Goal: Transaction & Acquisition: Purchase product/service

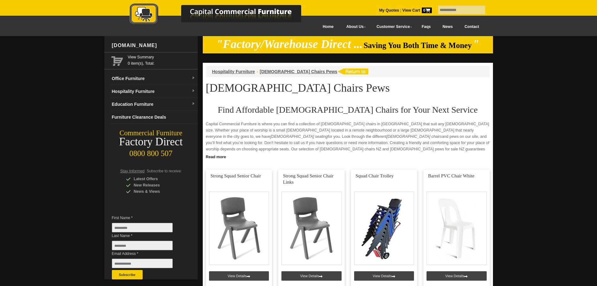
scroll to position [502, 0]
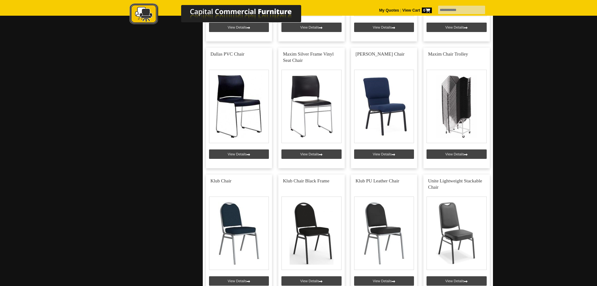
click at [383, 114] on link at bounding box center [384, 108] width 66 height 120
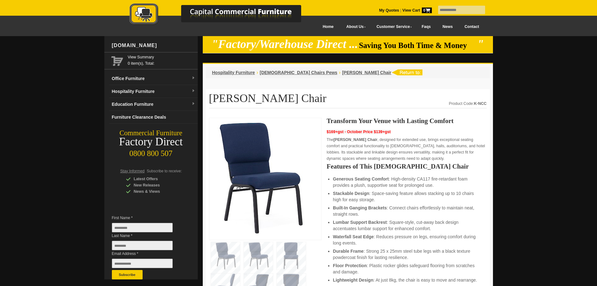
scroll to position [220, 0]
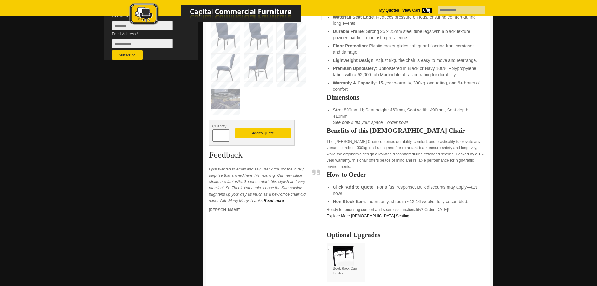
click at [235, 99] on img at bounding box center [225, 99] width 29 height 28
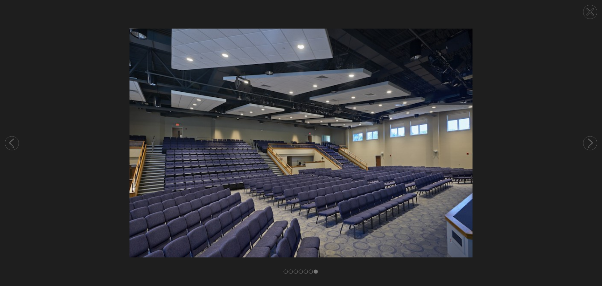
click at [588, 12] on circle at bounding box center [590, 12] width 14 height 14
